Goal: Task Accomplishment & Management: Manage account settings

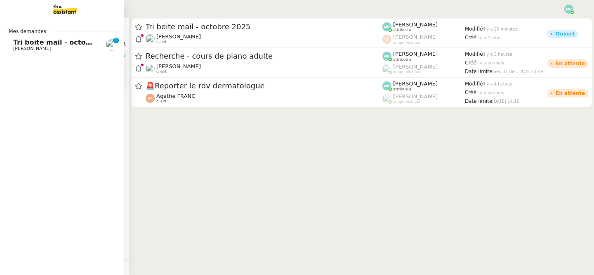
click at [17, 47] on span "[PERSON_NAME]" at bounding box center [32, 48] width 38 height 5
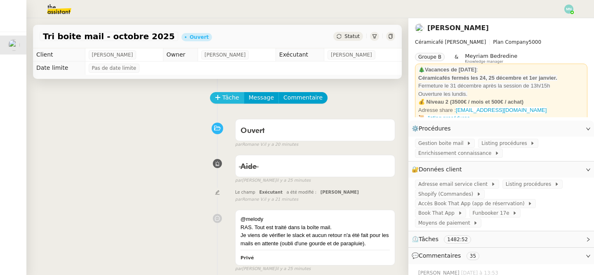
click at [227, 101] on span "Tâche" at bounding box center [231, 97] width 17 height 9
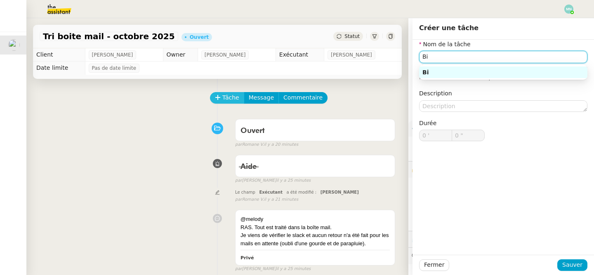
type input "B"
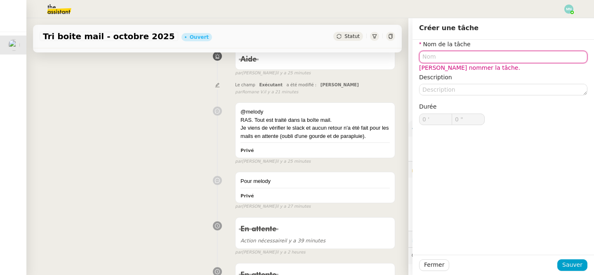
scroll to position [215, 0]
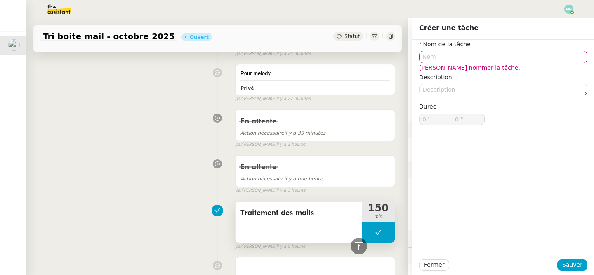
click at [299, 221] on div "Traitement des mails" at bounding box center [299, 221] width 126 height 41
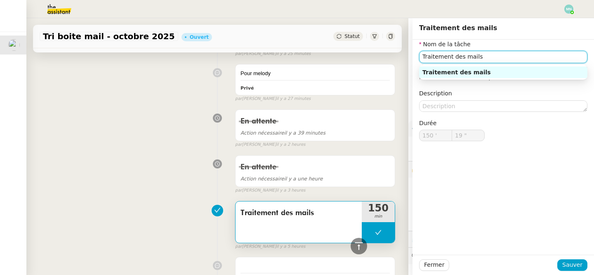
drag, startPoint x: 494, startPoint y: 58, endPoint x: 409, endPoint y: 57, distance: 85.0
click at [409, 58] on app-ticket "Tri boite mail - octobre 2025 Ouvert Statut Client Genevieve Landsmann Owner Co…" at bounding box center [310, 146] width 568 height 257
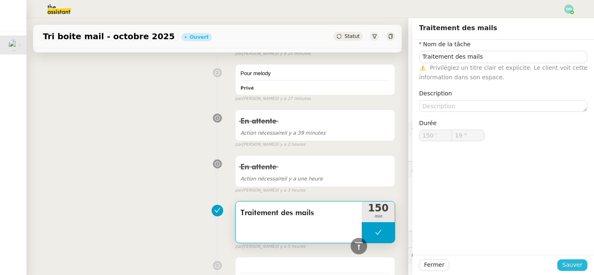
click at [572, 266] on span "Sauver" at bounding box center [573, 264] width 20 height 9
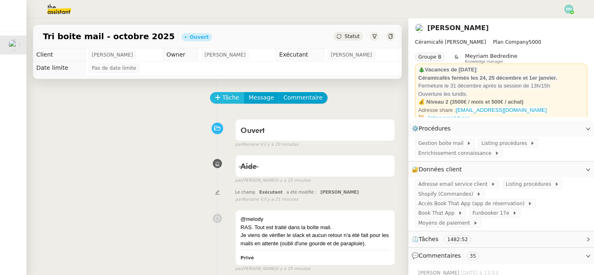
click at [229, 99] on span "Tâche" at bounding box center [231, 97] width 17 height 9
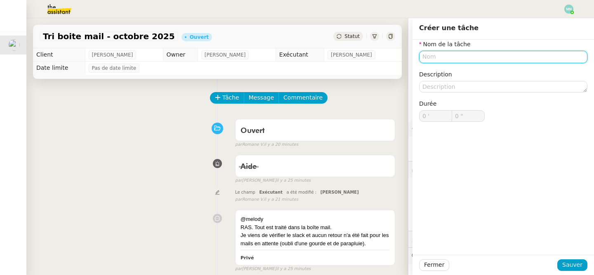
click at [467, 55] on input "text" at bounding box center [503, 57] width 168 height 12
paste input "Traitement des mails"
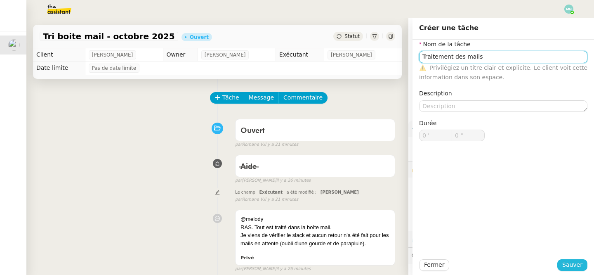
type input "Traitement des mails"
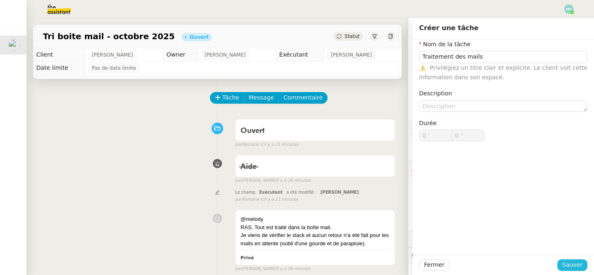
click at [574, 265] on span "Sauver" at bounding box center [573, 264] width 20 height 9
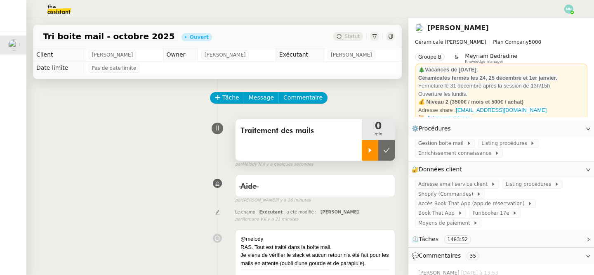
click at [370, 148] on icon at bounding box center [370, 150] width 7 height 7
click at [465, 183] on span "Adresse email service client" at bounding box center [455, 184] width 73 height 8
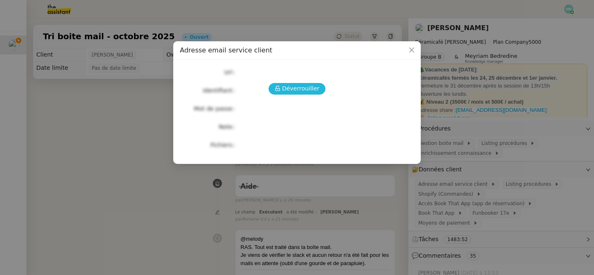
click at [297, 85] on span "Déverrouiller" at bounding box center [301, 88] width 38 height 9
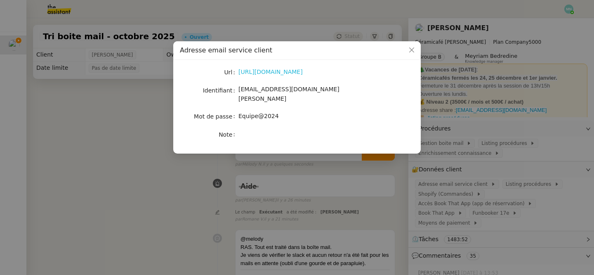
click at [293, 69] on link "[URL][DOMAIN_NAME]" at bounding box center [271, 72] width 64 height 7
click at [320, 178] on nz-modal-container "Adresse email service client Url [URL][DOMAIN_NAME] Identifiant [EMAIL_ADDRESS]…" at bounding box center [297, 137] width 594 height 275
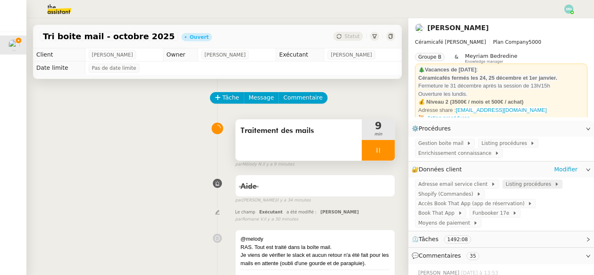
click at [528, 184] on span "Listing procédures" at bounding box center [530, 184] width 49 height 8
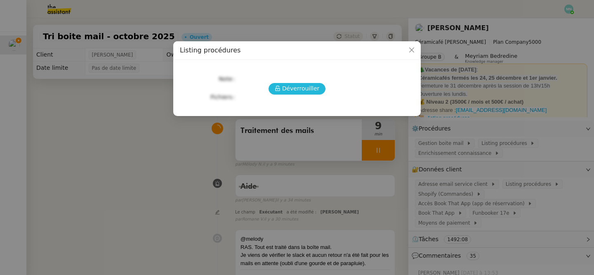
click at [305, 90] on span "Déverrouiller" at bounding box center [301, 88] width 38 height 9
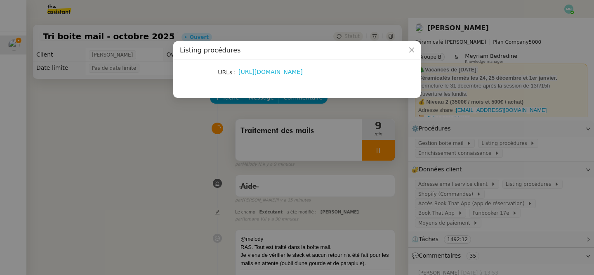
click at [271, 74] on link "[URL][DOMAIN_NAME]" at bounding box center [271, 72] width 64 height 7
click at [223, 137] on nz-modal-container "Listing procédures URLs [URL][DOMAIN_NAME]" at bounding box center [297, 137] width 594 height 275
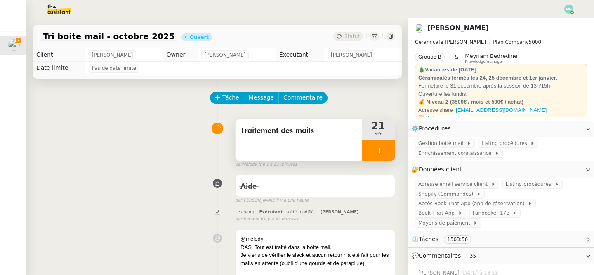
click at [371, 153] on div at bounding box center [378, 150] width 33 height 21
click at [387, 153] on icon at bounding box center [387, 150] width 7 height 7
click at [367, 151] on button at bounding box center [378, 150] width 33 height 21
click at [368, 152] on icon at bounding box center [370, 150] width 7 height 7
click at [380, 148] on icon at bounding box center [378, 150] width 7 height 7
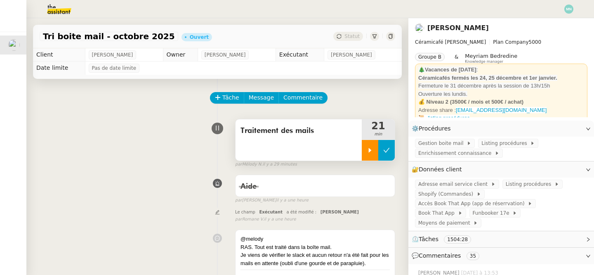
click at [388, 149] on icon at bounding box center [387, 150] width 6 height 5
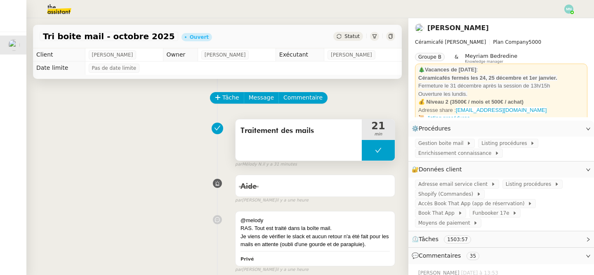
click at [369, 153] on button at bounding box center [378, 150] width 33 height 21
click at [369, 153] on icon at bounding box center [370, 150] width 7 height 7
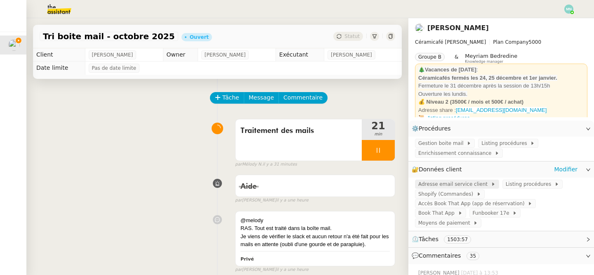
click at [452, 182] on span "Adresse email service client" at bounding box center [455, 184] width 73 height 8
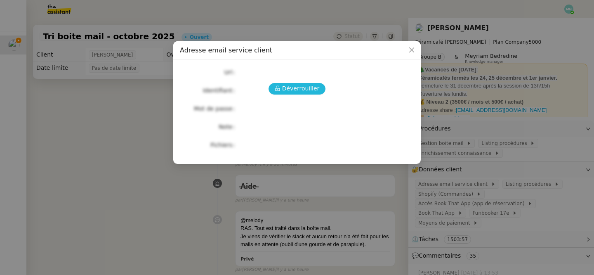
click at [307, 90] on span "Déverrouiller" at bounding box center [301, 88] width 38 height 9
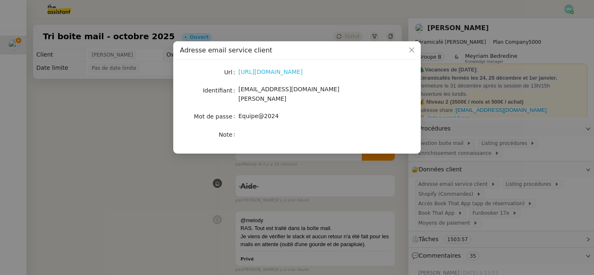
click at [281, 73] on link "[URL][DOMAIN_NAME]" at bounding box center [271, 72] width 64 height 7
click at [157, 114] on nz-modal-container "Adresse email service client Url [URL][DOMAIN_NAME] Identifiant [EMAIL_ADDRESS]…" at bounding box center [297, 137] width 594 height 275
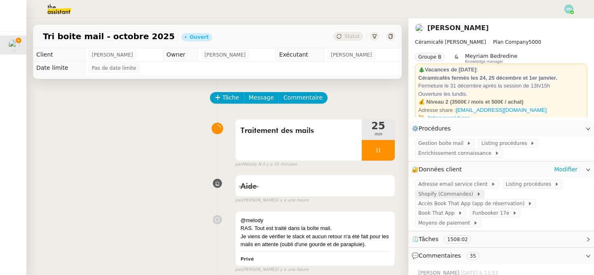
click at [452, 197] on span "Shopify (Commandes)" at bounding box center [448, 194] width 58 height 8
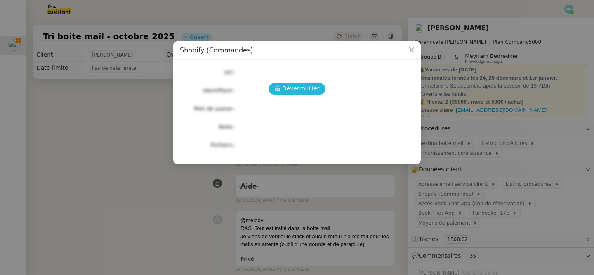
click at [310, 88] on span "Déverrouiller" at bounding box center [301, 88] width 38 height 9
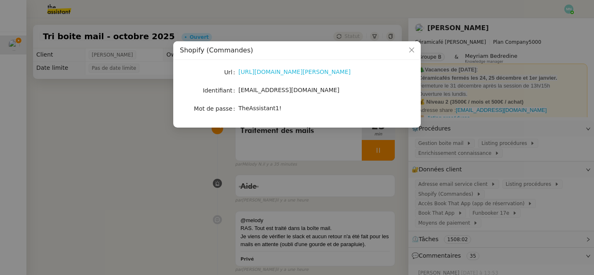
click at [277, 71] on link "[URL][DOMAIN_NAME][PERSON_NAME]" at bounding box center [295, 72] width 112 height 7
click at [415, 48] on span "Close" at bounding box center [412, 50] width 18 height 18
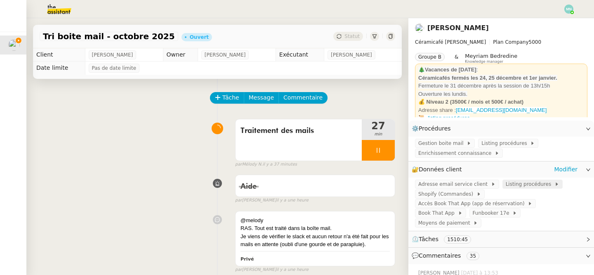
click at [519, 184] on span "Listing procédures" at bounding box center [530, 184] width 49 height 8
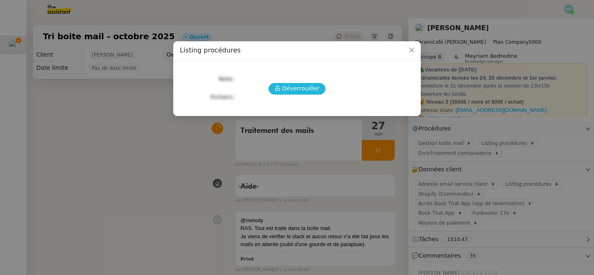
click at [306, 90] on span "Déverrouiller" at bounding box center [301, 88] width 38 height 9
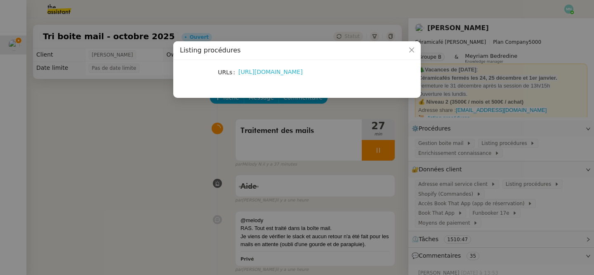
click at [279, 72] on link "[URL][DOMAIN_NAME]" at bounding box center [271, 72] width 64 height 7
click at [301, 116] on nz-modal-container "Listing procédures URLs [URL][DOMAIN_NAME]" at bounding box center [297, 137] width 594 height 275
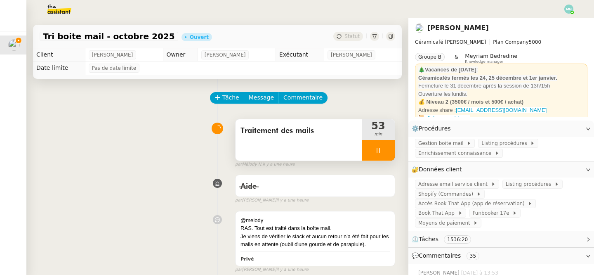
click at [374, 152] on div at bounding box center [378, 150] width 33 height 21
click at [388, 152] on icon at bounding box center [387, 150] width 7 height 7
click at [366, 152] on button at bounding box center [378, 150] width 33 height 21
click at [368, 154] on div at bounding box center [370, 150] width 17 height 21
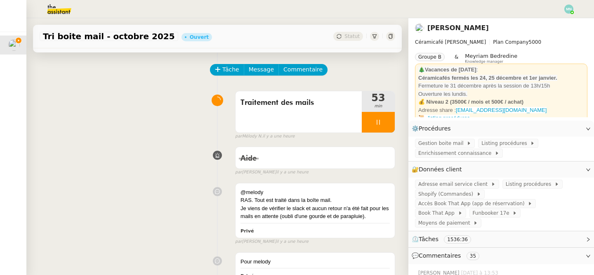
scroll to position [26, 0]
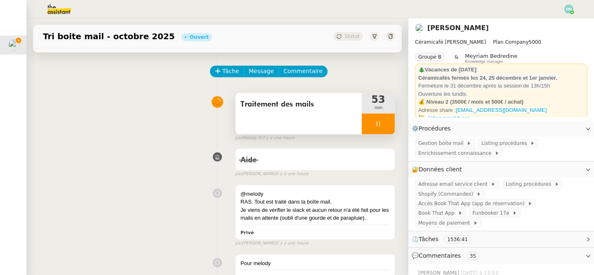
click at [374, 129] on div at bounding box center [378, 124] width 33 height 21
click at [388, 129] on button at bounding box center [387, 124] width 17 height 21
click at [372, 124] on button at bounding box center [378, 124] width 33 height 21
click at [375, 125] on div at bounding box center [370, 124] width 17 height 21
click at [374, 120] on div at bounding box center [378, 124] width 33 height 21
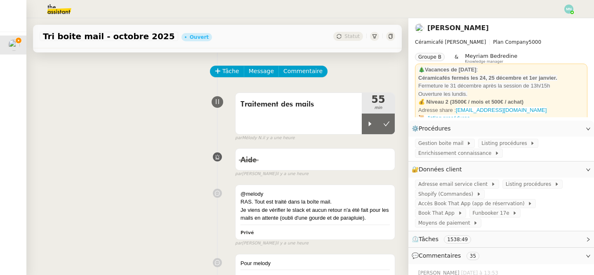
click at [391, 123] on button at bounding box center [387, 124] width 17 height 21
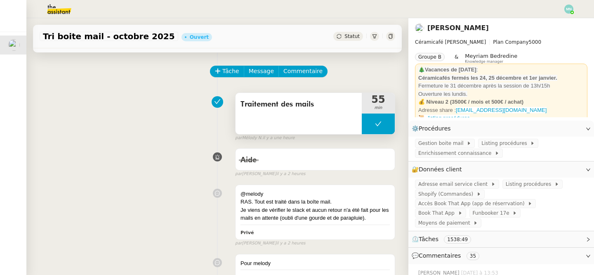
click at [372, 123] on button at bounding box center [378, 124] width 33 height 21
click at [372, 123] on icon at bounding box center [370, 124] width 7 height 7
click at [369, 123] on div at bounding box center [378, 124] width 33 height 21
click at [389, 128] on button at bounding box center [387, 124] width 17 height 21
click at [566, 8] on img at bounding box center [569, 9] width 9 height 9
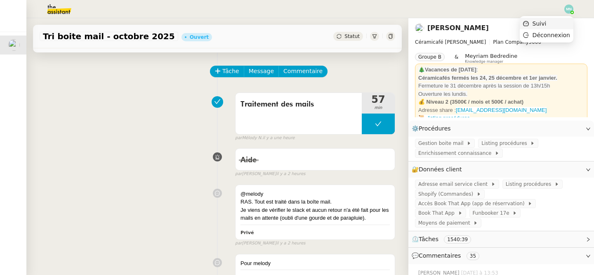
click at [556, 20] on li "Suivi" at bounding box center [547, 24] width 54 height 12
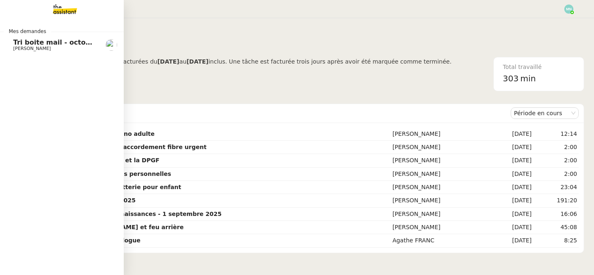
click at [13, 41] on span "Tri boite mail - octobre 2025" at bounding box center [66, 42] width 106 height 8
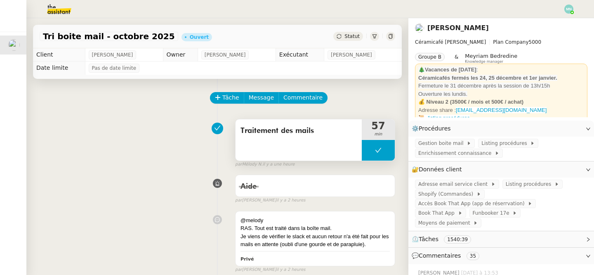
click at [369, 143] on button at bounding box center [378, 150] width 33 height 21
click at [369, 143] on div at bounding box center [370, 150] width 17 height 21
click at [368, 149] on div at bounding box center [378, 150] width 33 height 21
click at [387, 151] on icon at bounding box center [387, 150] width 7 height 7
